Goal: Transaction & Acquisition: Download file/media

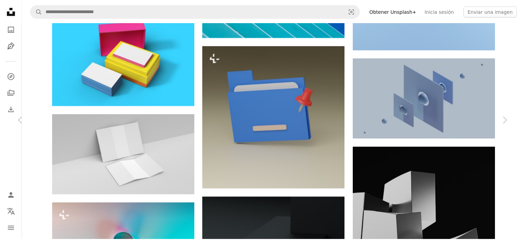
scroll to position [8732, 0]
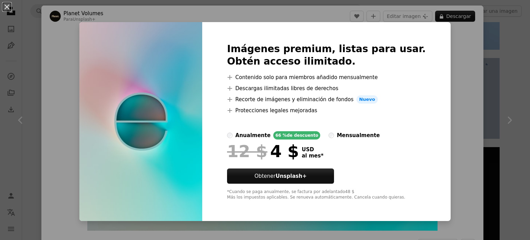
click at [96, 23] on img at bounding box center [140, 121] width 123 height 199
click at [3, 5] on button "An X shape" at bounding box center [7, 7] width 8 height 8
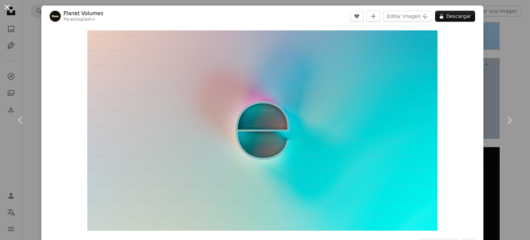
click at [4, 8] on button "An X shape" at bounding box center [7, 7] width 8 height 8
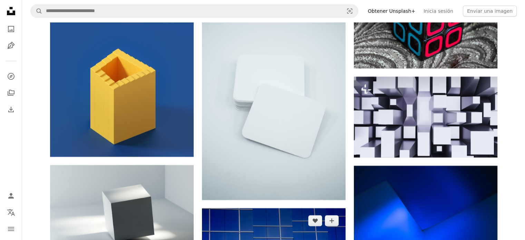
scroll to position [13278, 0]
